Goal: Check status

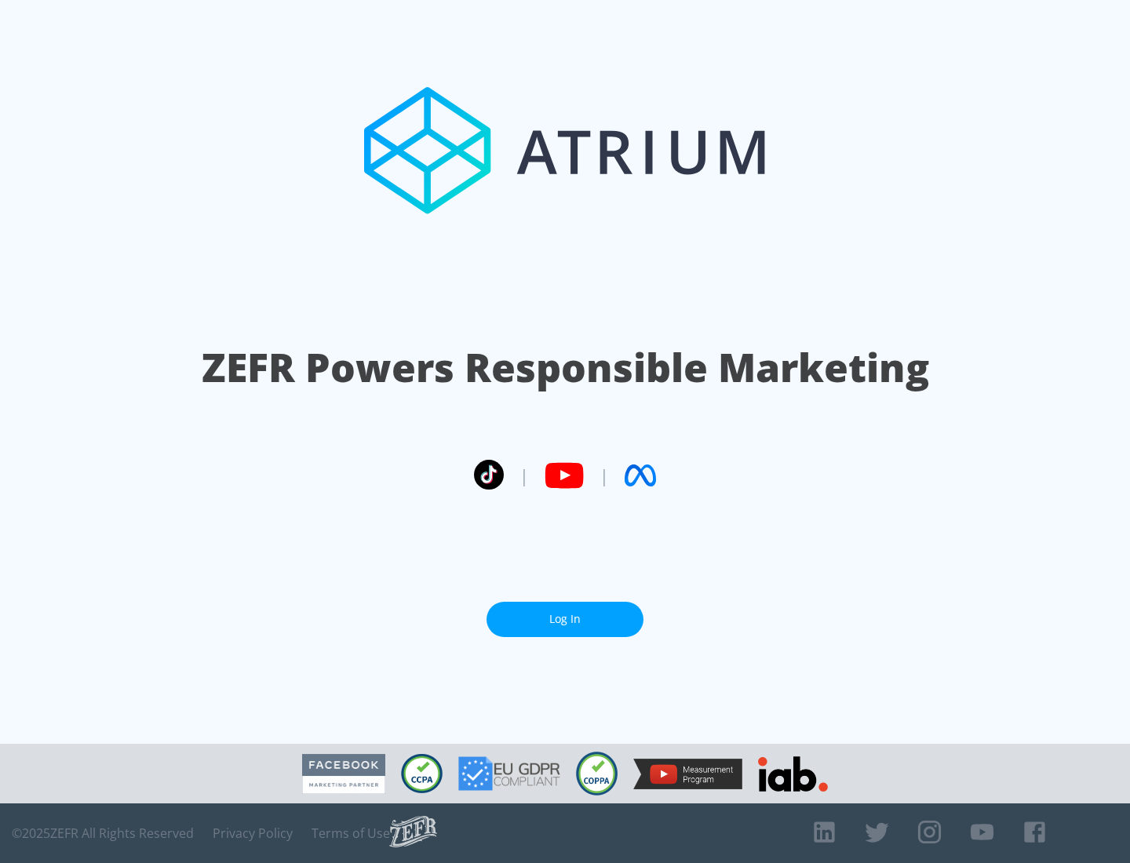
click at [565, 619] on link "Log In" at bounding box center [564, 619] width 157 height 35
